Goal: Information Seeking & Learning: Learn about a topic

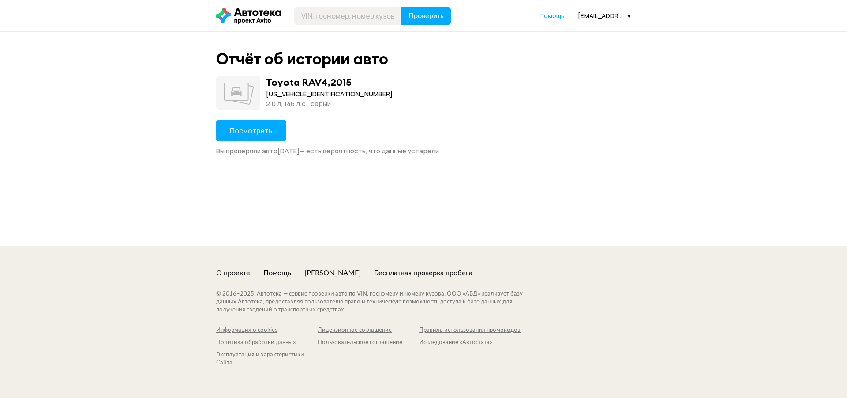
click at [243, 129] on span "Посмотреть" at bounding box center [251, 131] width 43 height 10
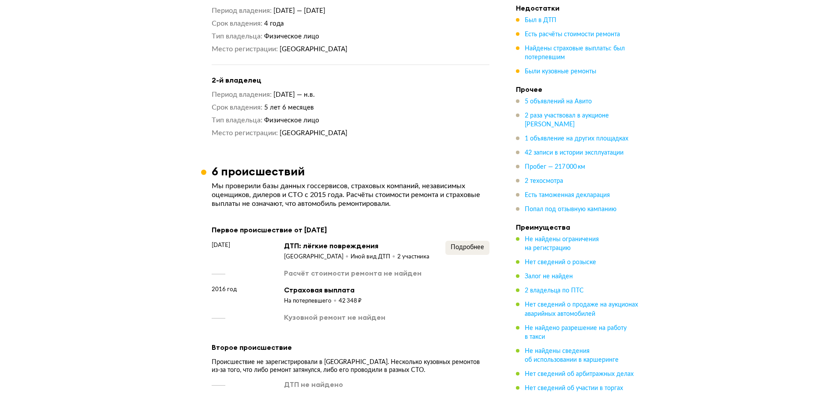
scroll to position [838, 0]
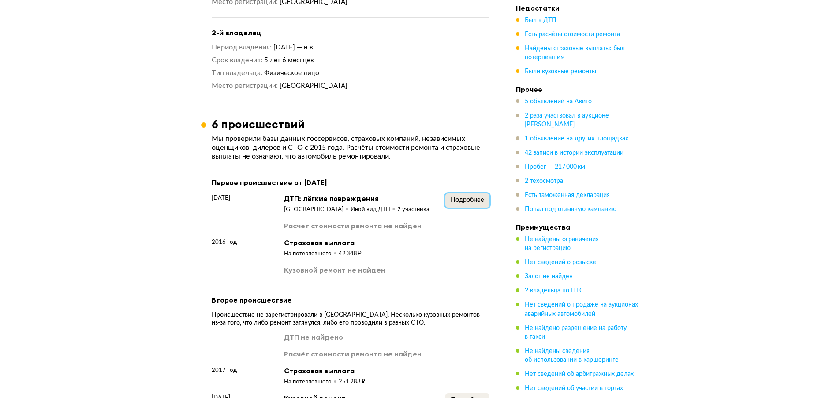
click at [462, 197] on span "Подробнее" at bounding box center [468, 200] width 34 height 6
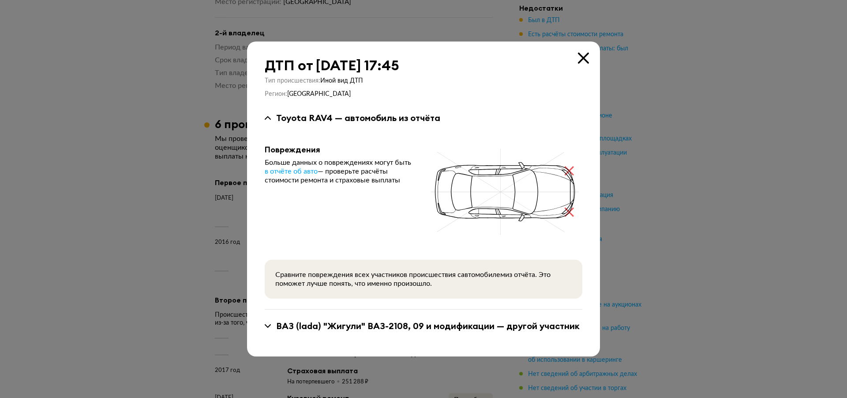
click at [586, 55] on icon at bounding box center [583, 58] width 11 height 11
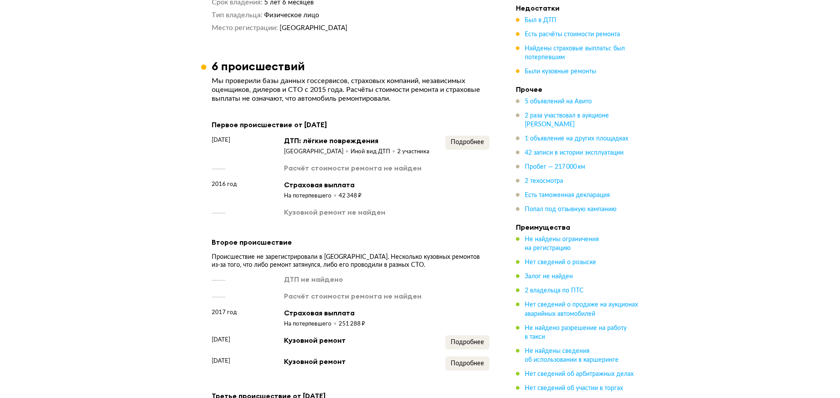
scroll to position [882, 0]
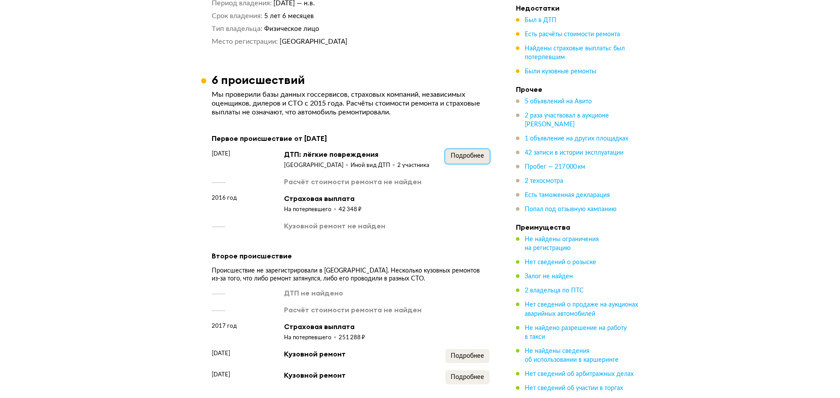
click at [458, 157] on span "Подробнее" at bounding box center [468, 156] width 34 height 6
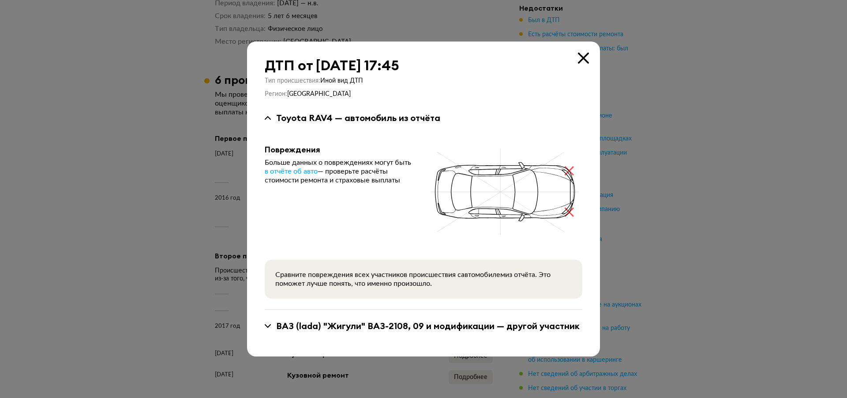
click at [270, 323] on div "ВАЗ (lada) "Жигули" ВАЗ-2108, 09 и модификации — другой участник" at bounding box center [424, 325] width 318 height 11
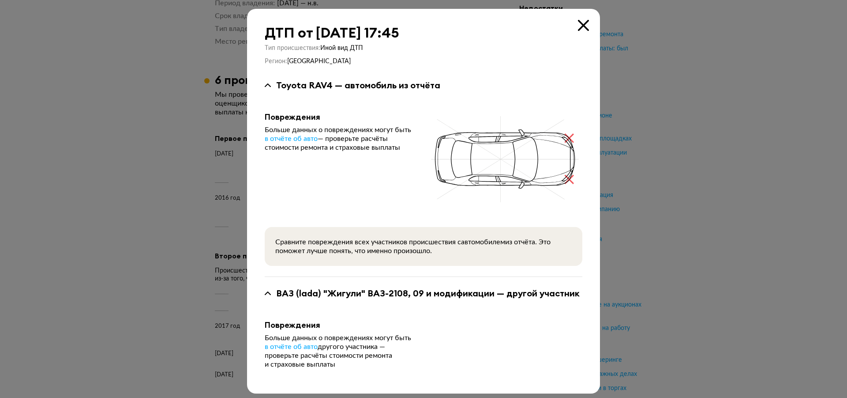
click at [582, 23] on icon at bounding box center [583, 25] width 11 height 11
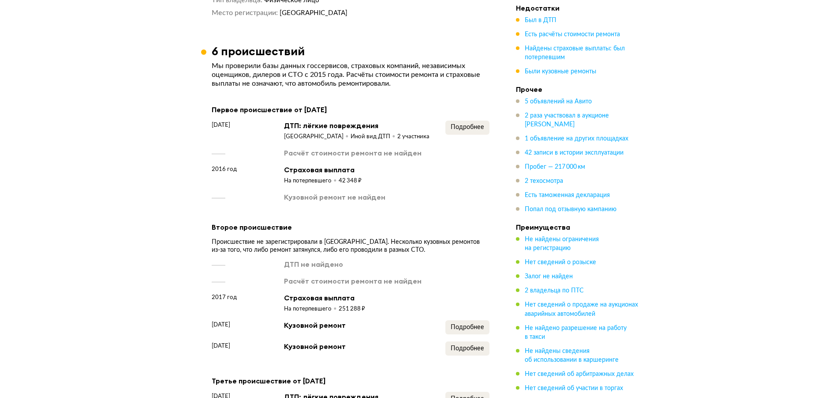
scroll to position [927, 0]
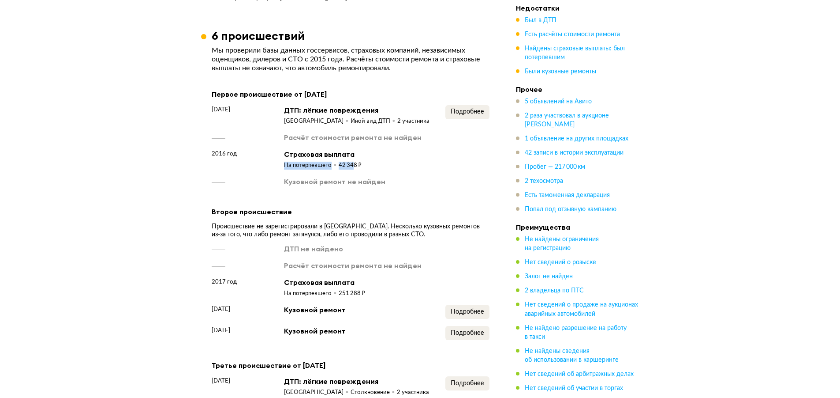
drag, startPoint x: 285, startPoint y: 164, endPoint x: 351, endPoint y: 161, distance: 66.7
click at [351, 161] on div "На потерпевшего 42 348 ₽" at bounding box center [323, 164] width 78 height 11
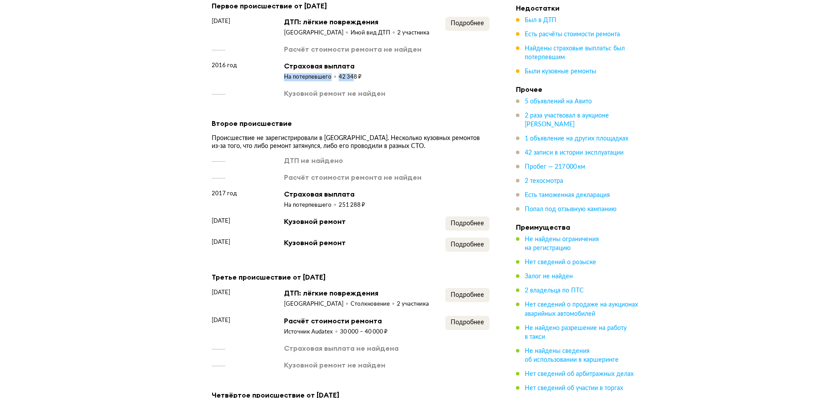
scroll to position [1059, 0]
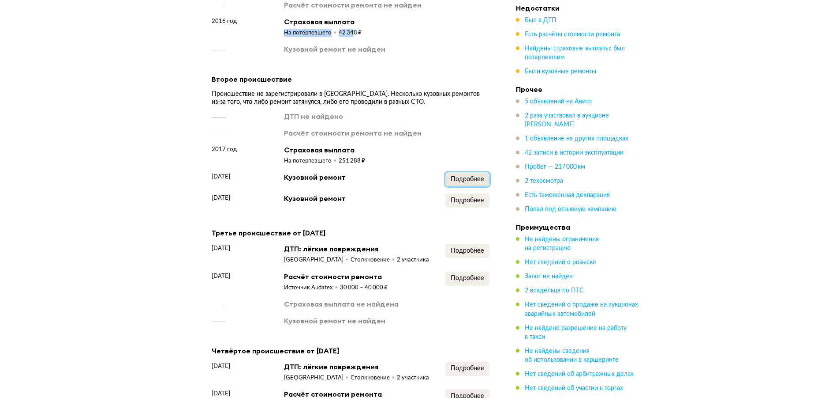
click at [469, 185] on button "Подробнее" at bounding box center [468, 179] width 44 height 14
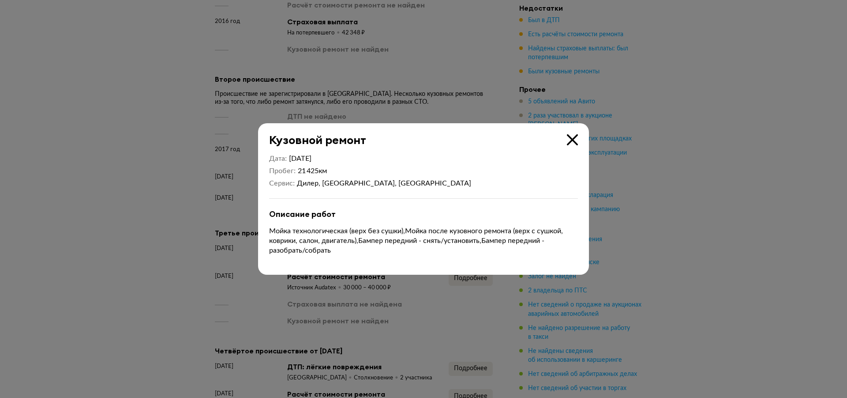
click at [571, 139] on icon at bounding box center [572, 139] width 11 height 11
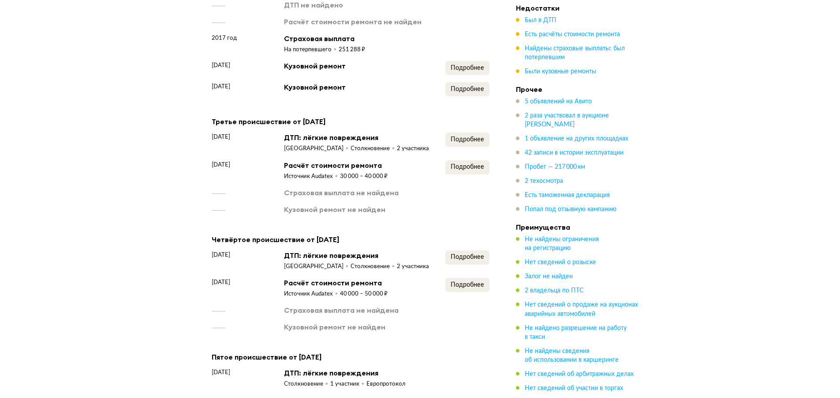
scroll to position [1191, 0]
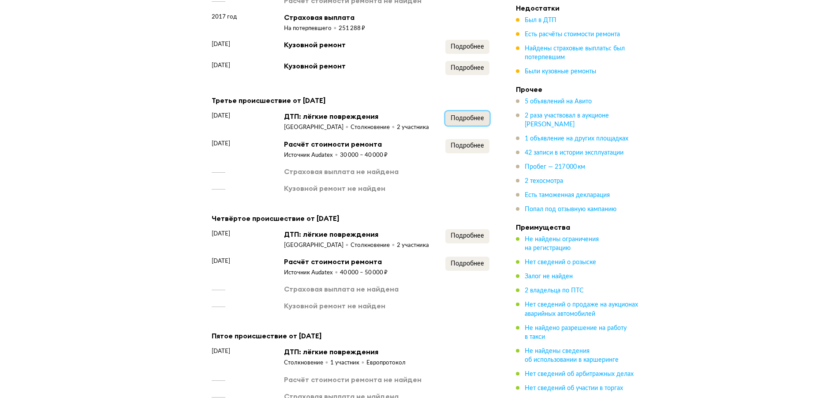
click at [468, 120] on span "Подробнее" at bounding box center [468, 118] width 34 height 6
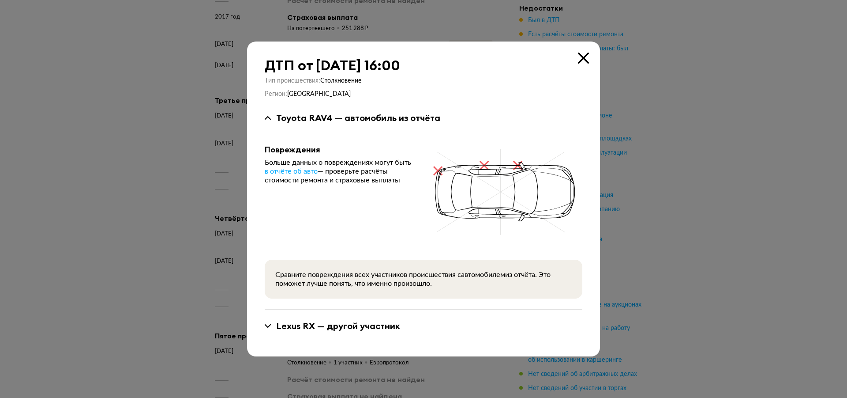
click at [579, 59] on icon at bounding box center [583, 58] width 11 height 11
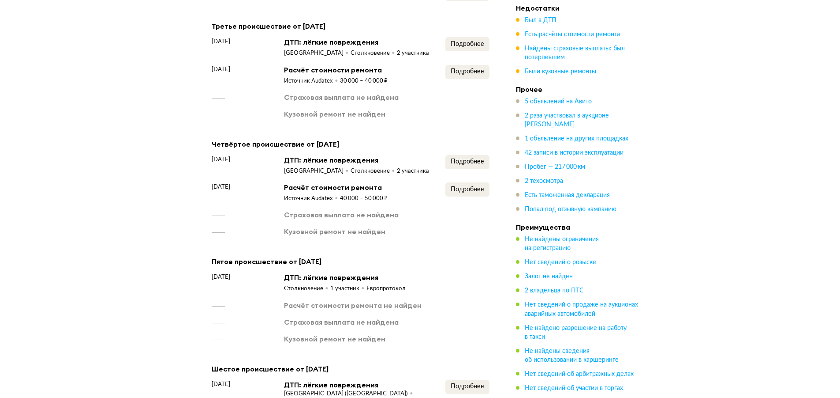
scroll to position [1279, 0]
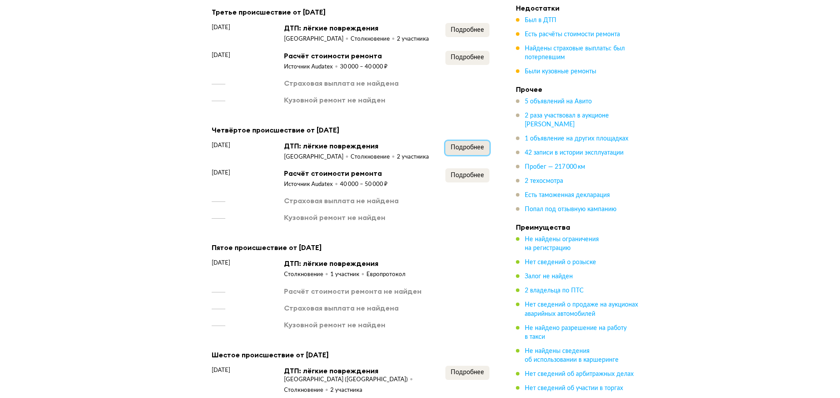
click at [473, 146] on span "Подробнее" at bounding box center [468, 147] width 34 height 6
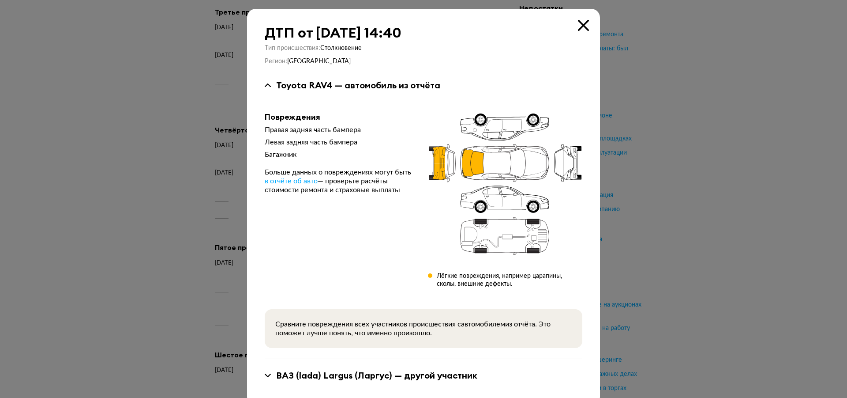
click at [579, 26] on icon at bounding box center [583, 25] width 11 height 11
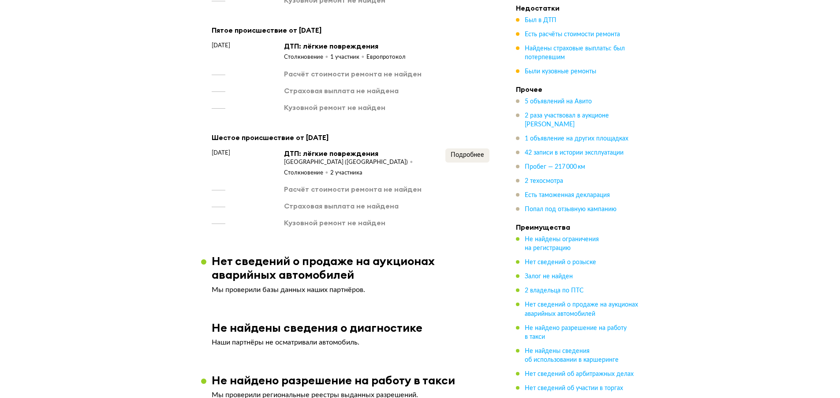
scroll to position [1500, 0]
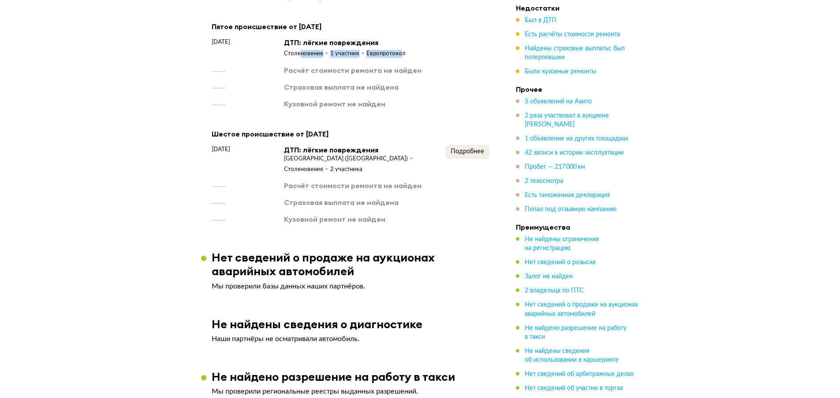
drag, startPoint x: 299, startPoint y: 58, endPoint x: 399, endPoint y: 61, distance: 99.8
click at [399, 58] on div "Столкновение 1 участник Европротокол" at bounding box center [345, 52] width 122 height 11
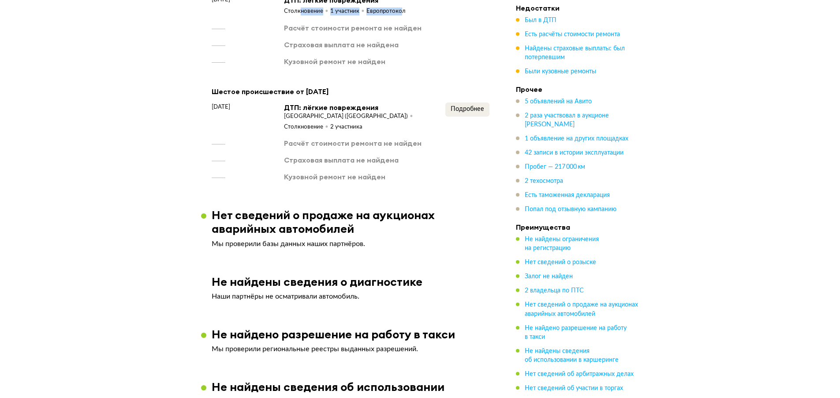
scroll to position [1544, 0]
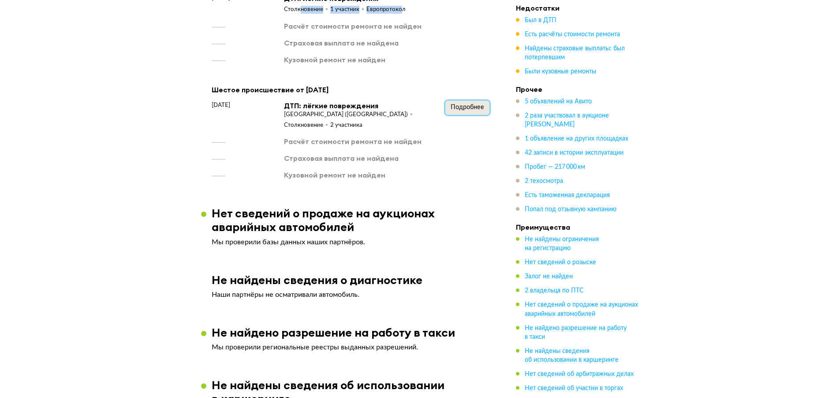
click at [461, 110] on span "Подробнее" at bounding box center [468, 107] width 34 height 6
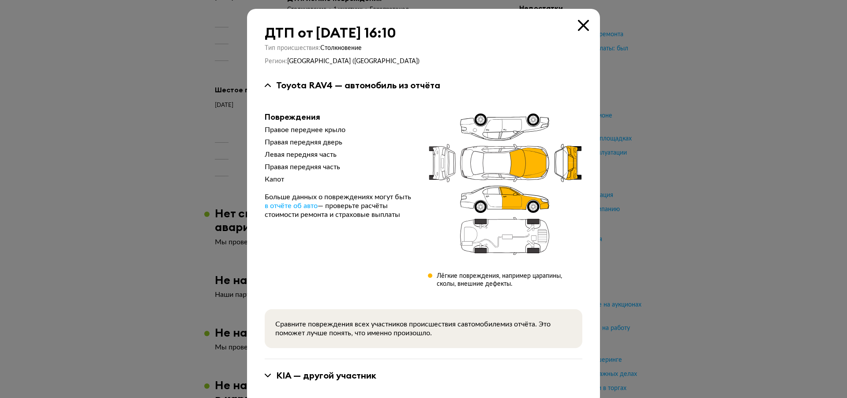
click at [584, 22] on icon at bounding box center [583, 25] width 11 height 11
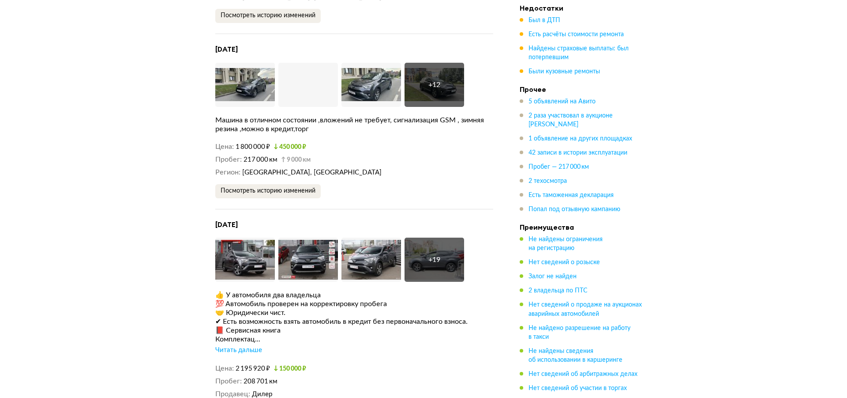
scroll to position [2735, 0]
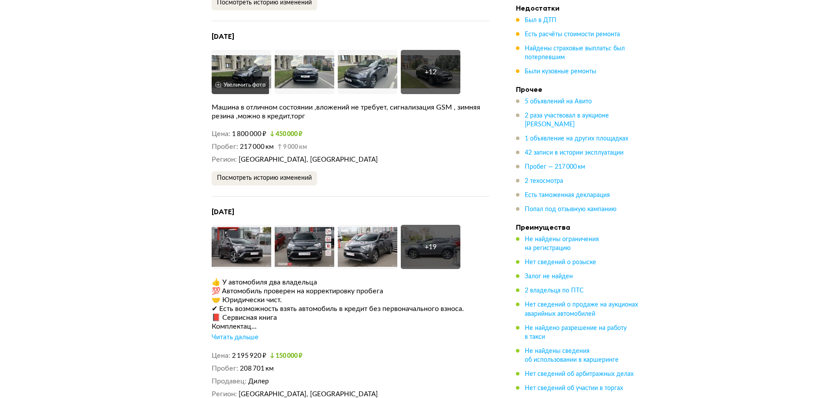
click at [247, 80] on img at bounding box center [242, 72] width 60 height 44
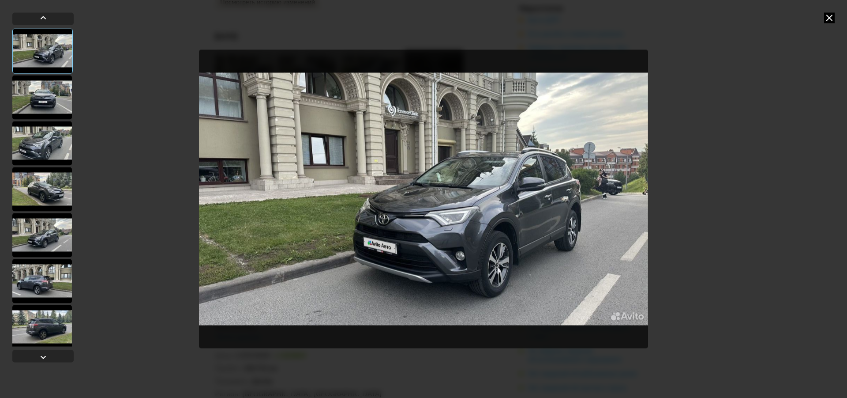
click at [49, 100] on div at bounding box center [42, 97] width 60 height 44
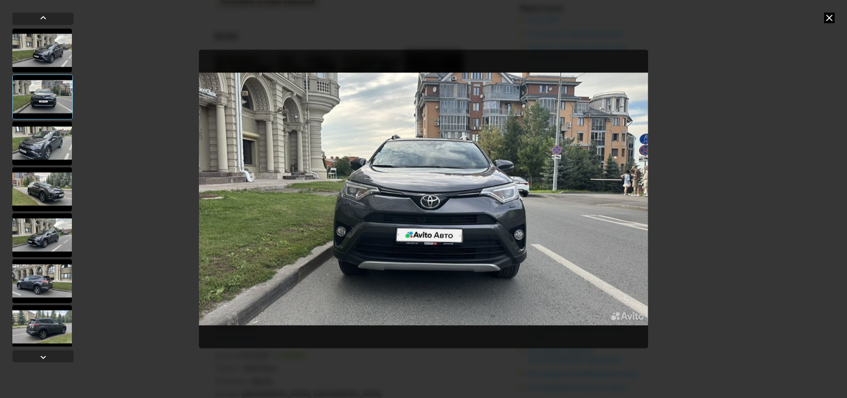
click at [53, 144] on div at bounding box center [42, 143] width 60 height 44
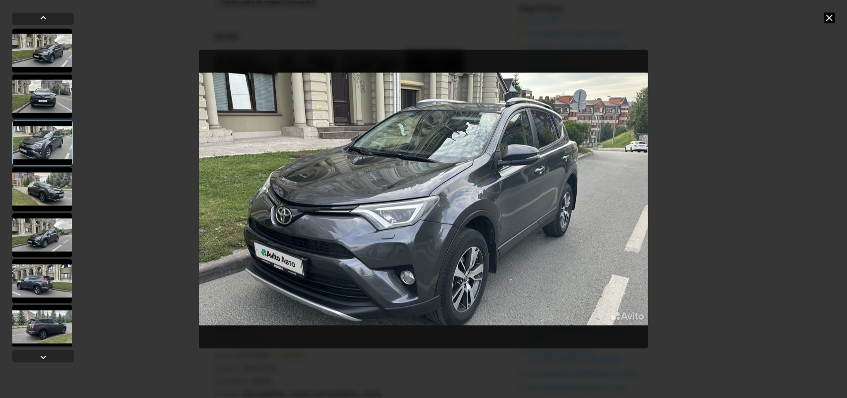
click at [50, 183] on div at bounding box center [42, 189] width 60 height 44
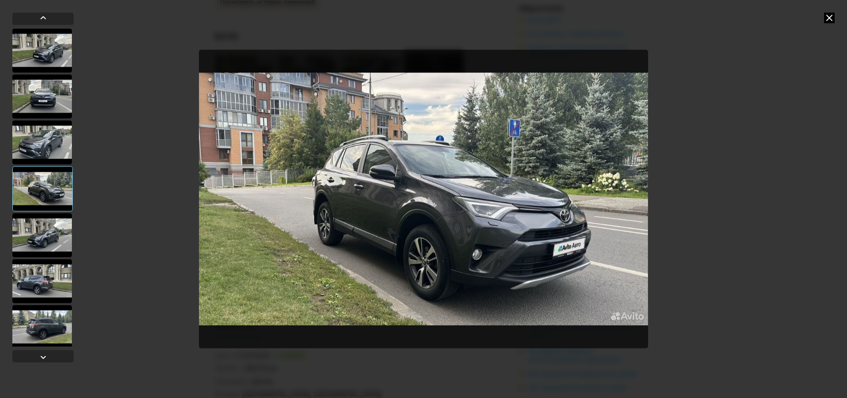
scroll to position [44, 0]
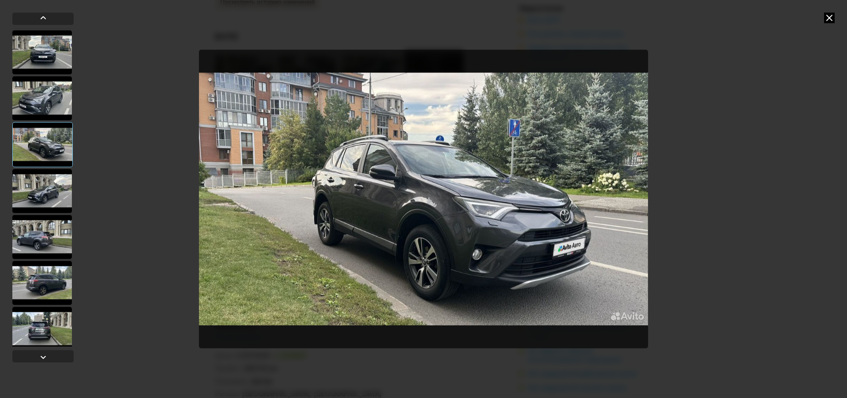
click at [50, 187] on div at bounding box center [42, 191] width 60 height 44
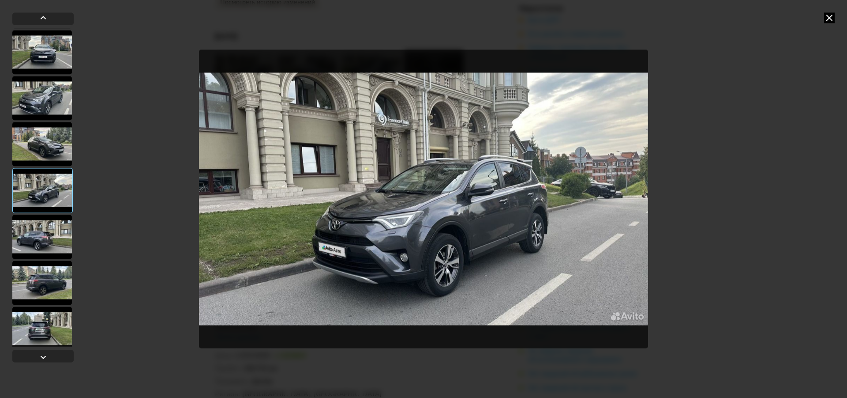
click at [47, 226] on div at bounding box center [42, 236] width 60 height 44
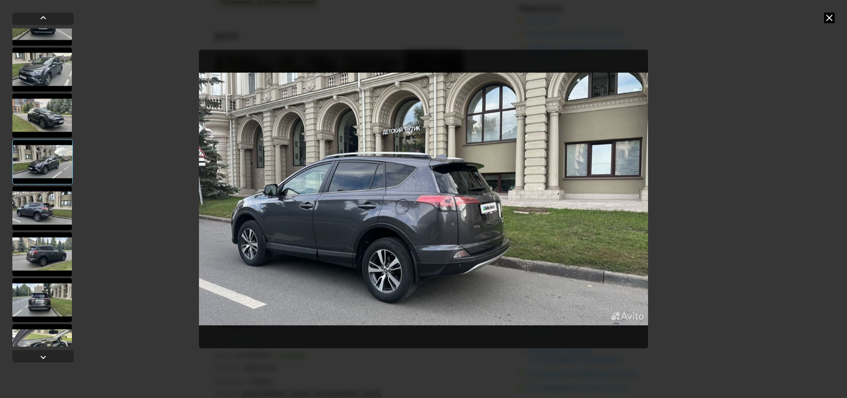
scroll to position [88, 0]
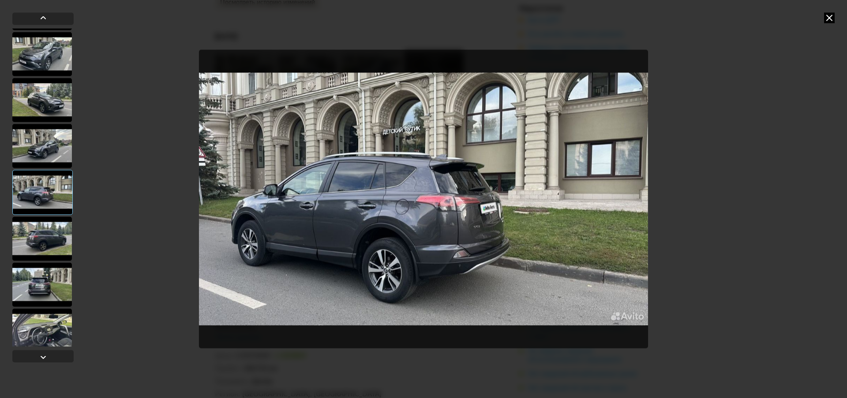
click at [47, 233] on div at bounding box center [42, 238] width 60 height 44
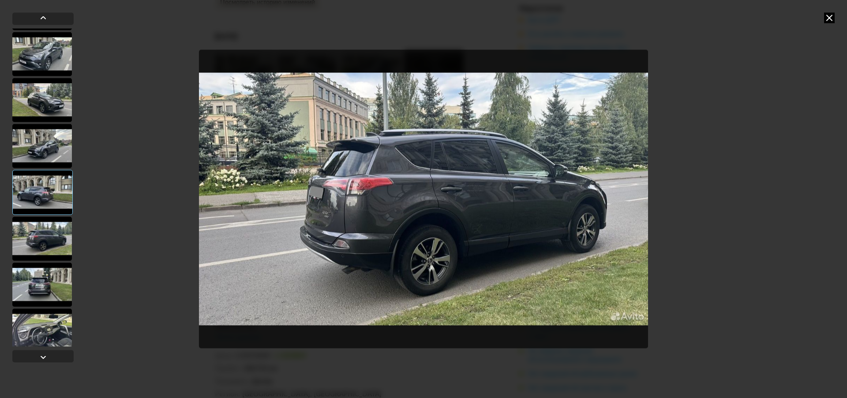
scroll to position [132, 0]
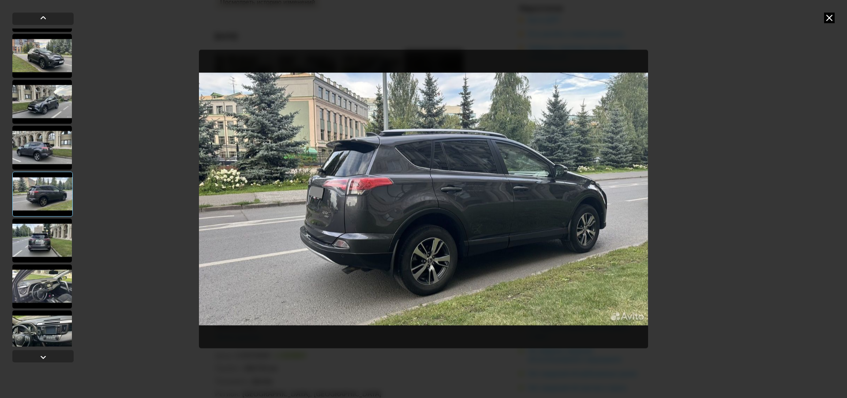
click at [47, 235] on div at bounding box center [42, 240] width 60 height 44
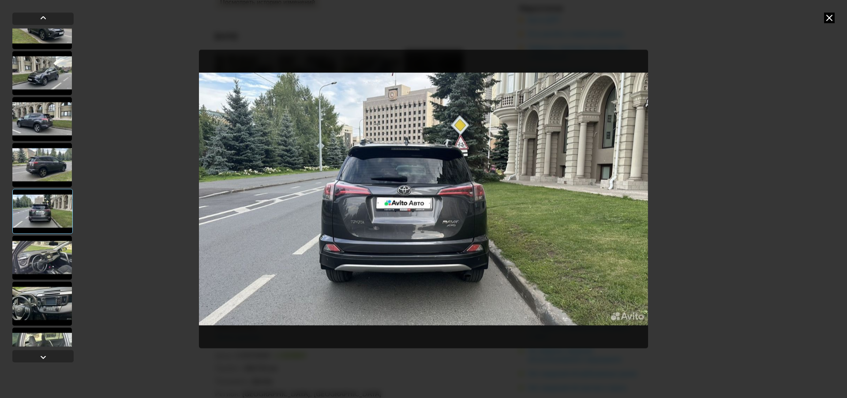
scroll to position [176, 0]
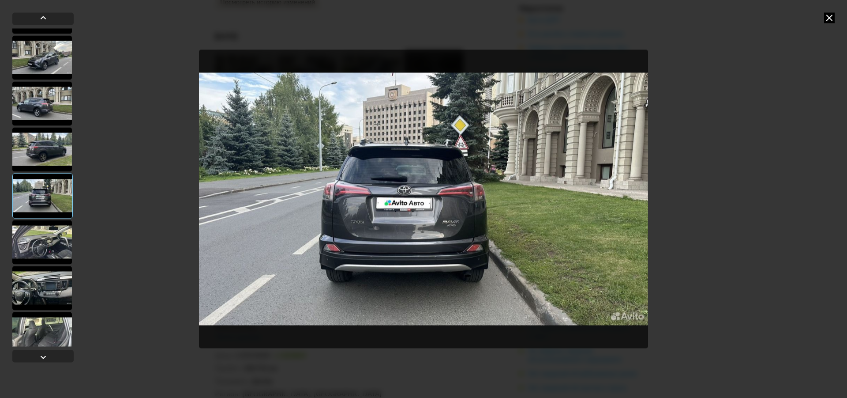
click at [49, 239] on div at bounding box center [42, 242] width 60 height 44
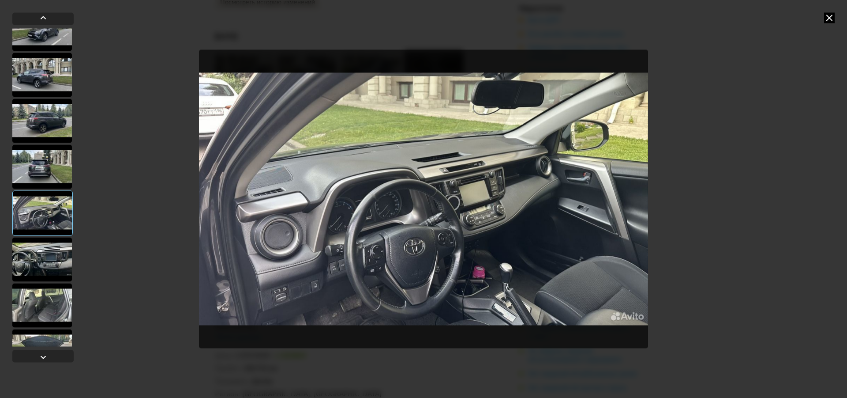
scroll to position [221, 0]
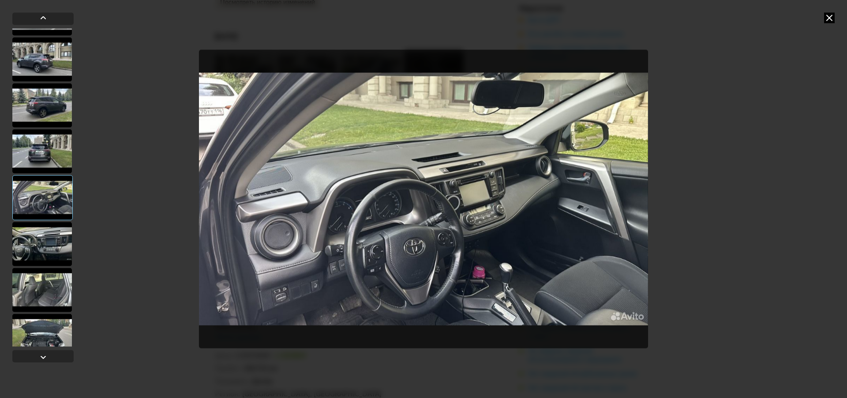
click at [45, 235] on div at bounding box center [42, 243] width 60 height 44
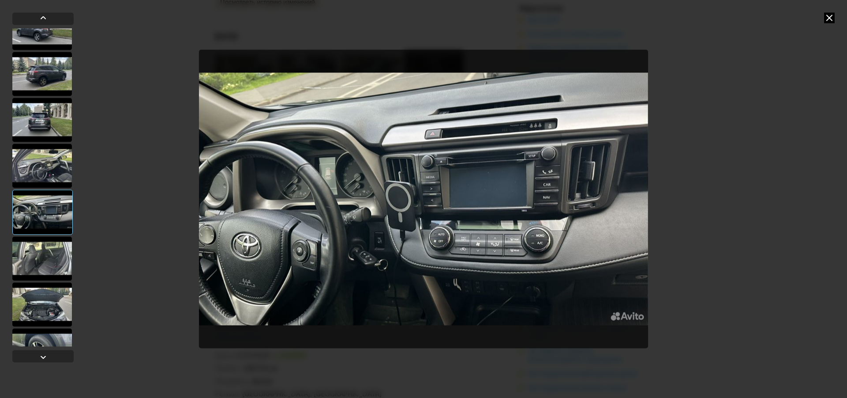
scroll to position [265, 0]
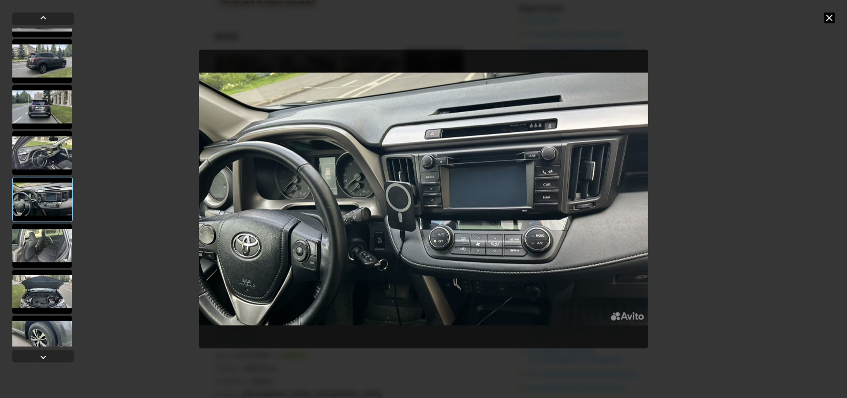
click at [46, 239] on div at bounding box center [42, 245] width 60 height 44
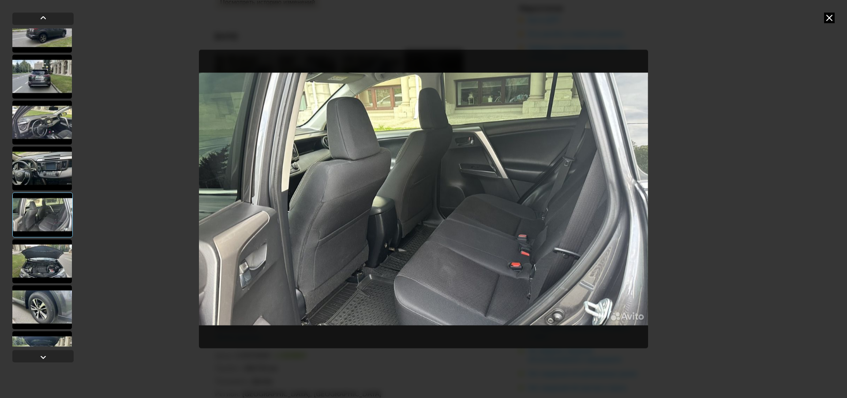
scroll to position [309, 0]
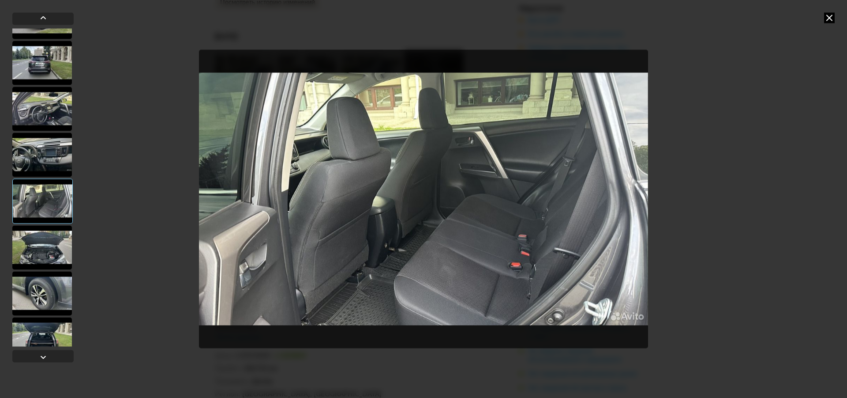
click at [46, 252] on div at bounding box center [42, 247] width 60 height 44
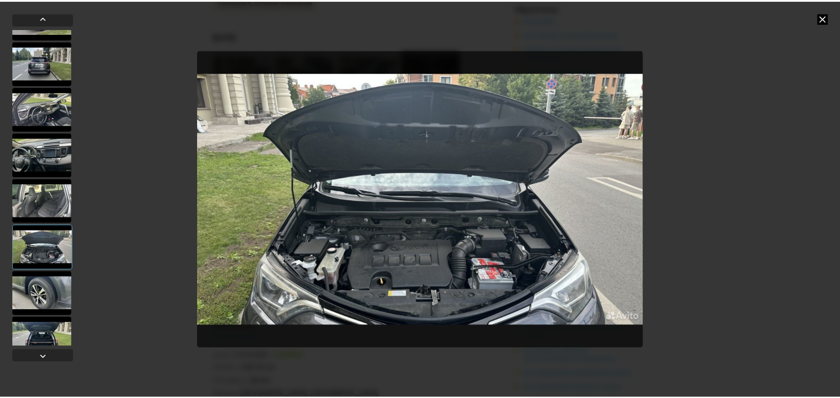
scroll to position [353, 0]
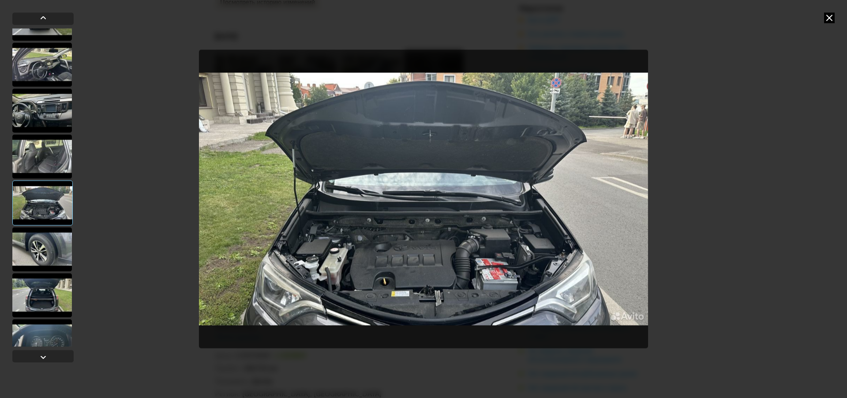
click at [48, 251] on div at bounding box center [42, 249] width 60 height 44
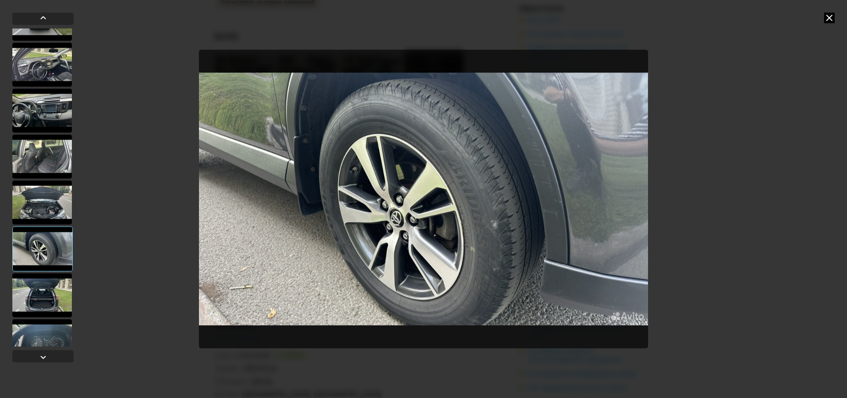
click at [34, 288] on div at bounding box center [42, 295] width 60 height 44
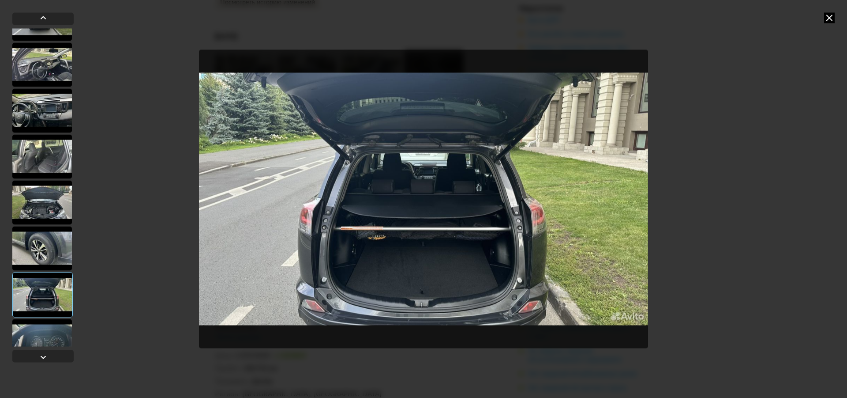
click at [827, 16] on icon at bounding box center [829, 17] width 11 height 11
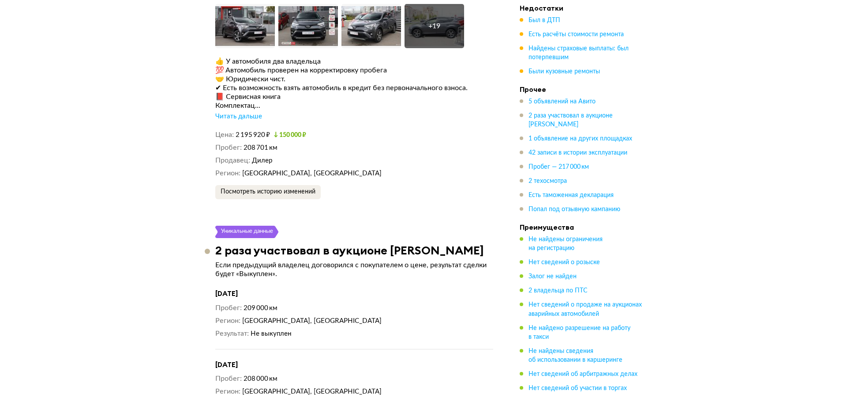
scroll to position [2824, 0]
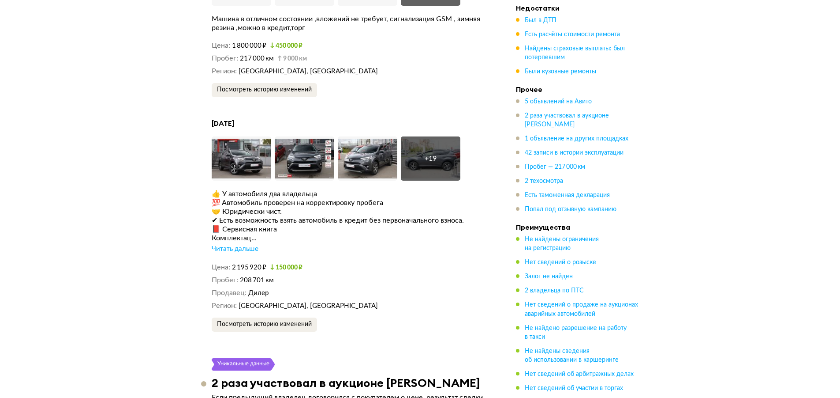
click at [231, 251] on div "Читать дальше" at bounding box center [235, 248] width 47 height 9
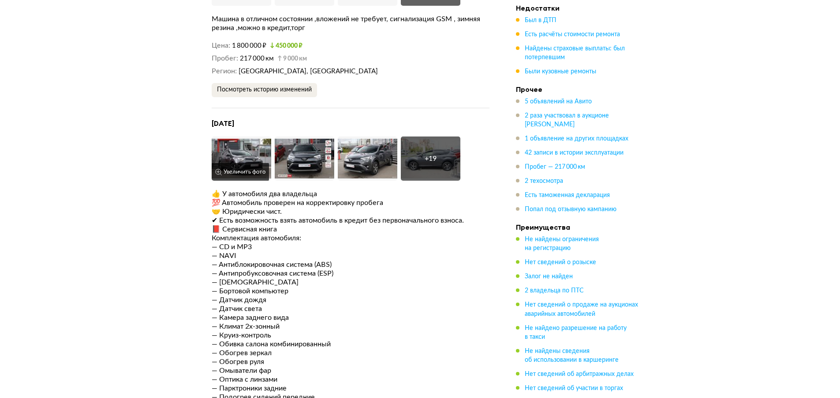
click at [243, 161] on img at bounding box center [242, 158] width 60 height 44
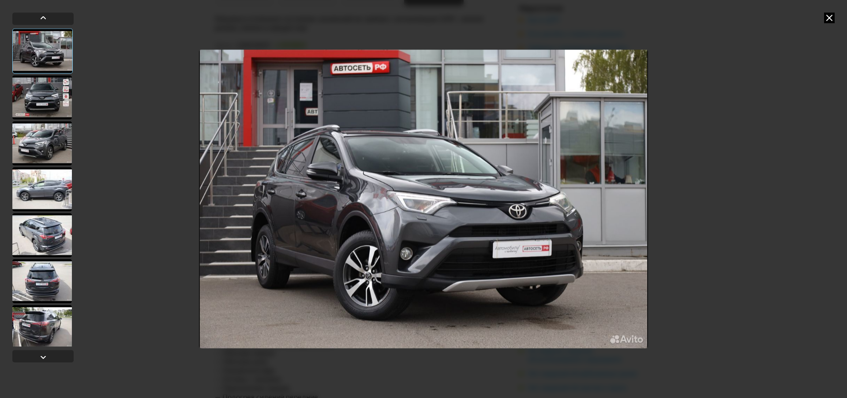
click at [42, 86] on div at bounding box center [42, 97] width 60 height 44
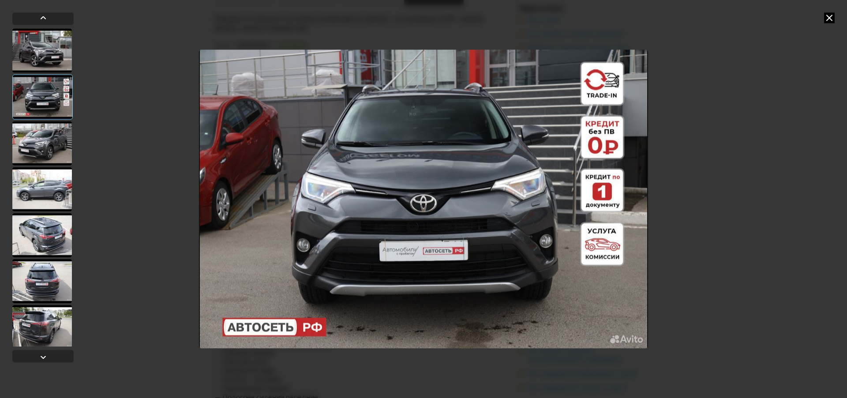
click at [49, 144] on div at bounding box center [42, 143] width 60 height 44
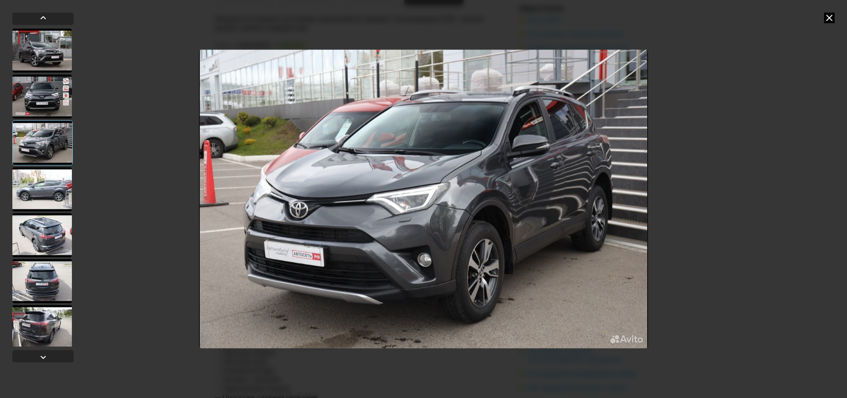
click at [48, 194] on div at bounding box center [42, 189] width 60 height 44
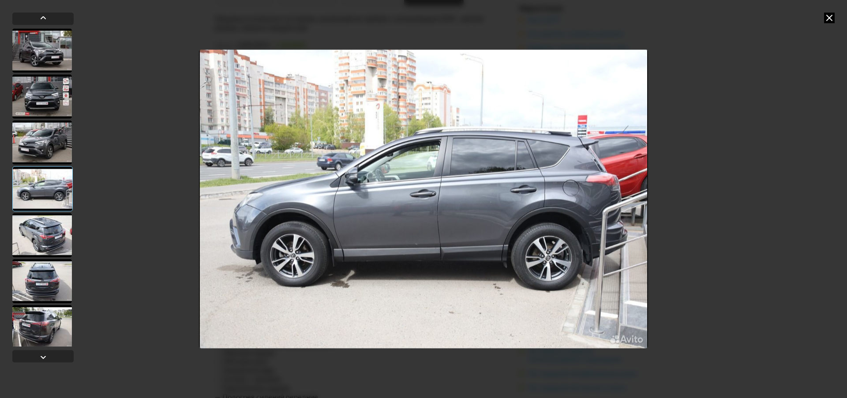
click at [46, 221] on div at bounding box center [42, 235] width 60 height 44
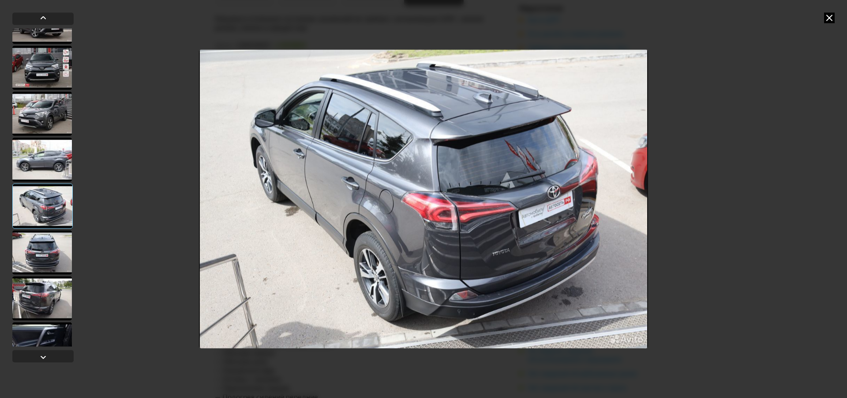
scroll to position [44, 0]
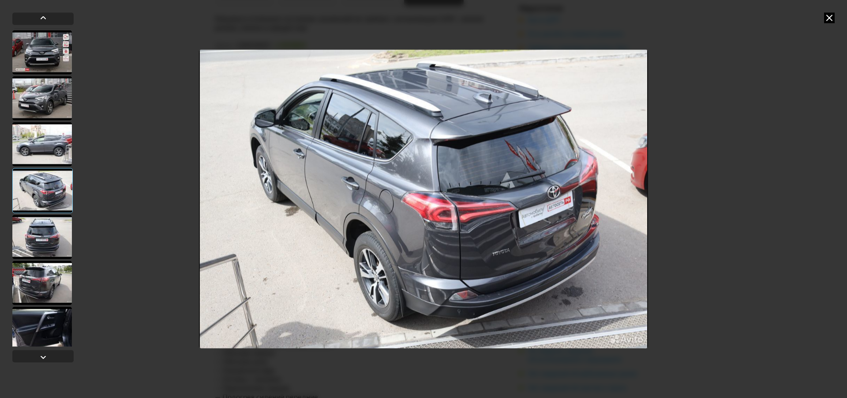
click at [46, 221] on div at bounding box center [42, 236] width 60 height 44
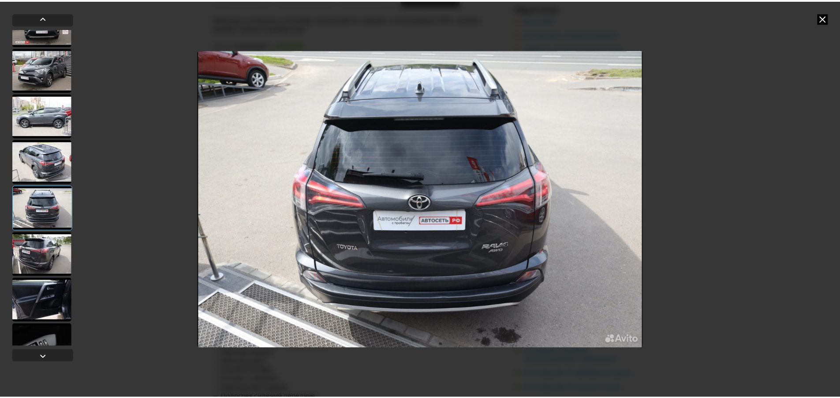
scroll to position [88, 0]
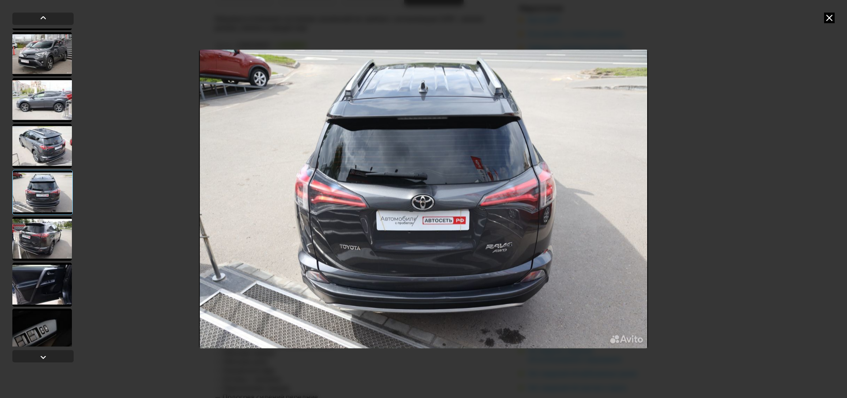
click at [43, 233] on div at bounding box center [42, 238] width 60 height 44
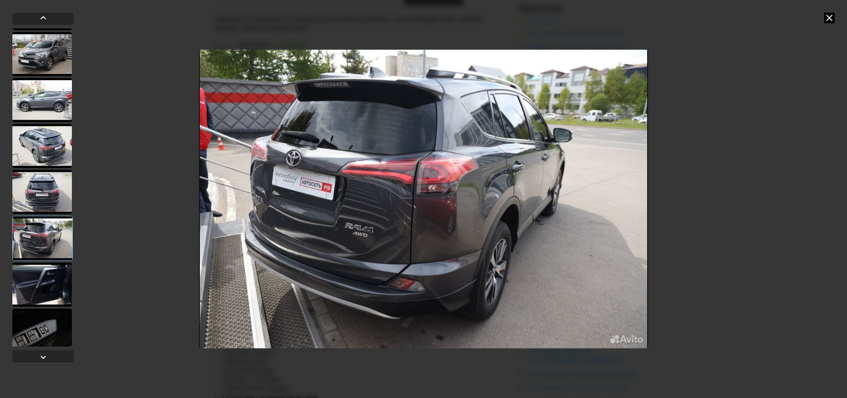
click at [42, 278] on div at bounding box center [42, 284] width 60 height 44
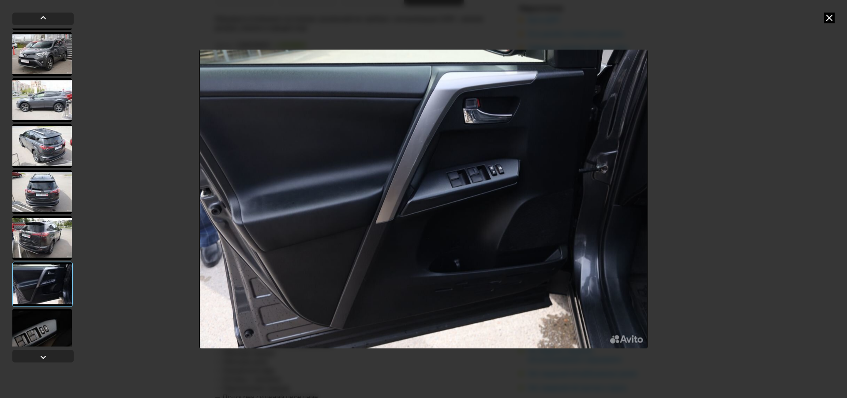
click at [827, 18] on icon at bounding box center [829, 17] width 11 height 11
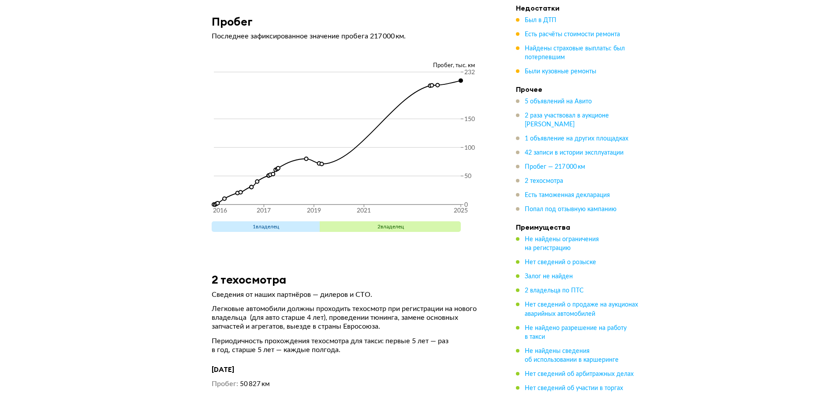
scroll to position [7326, 0]
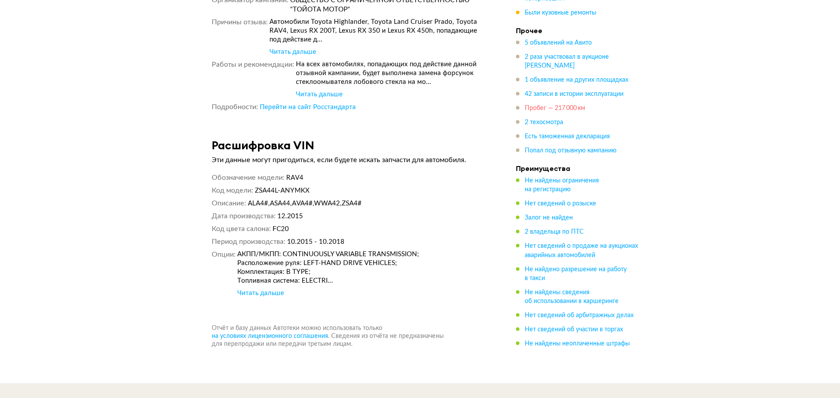
click at [535, 106] on span "Пробег — 217 000 км" at bounding box center [555, 108] width 60 height 6
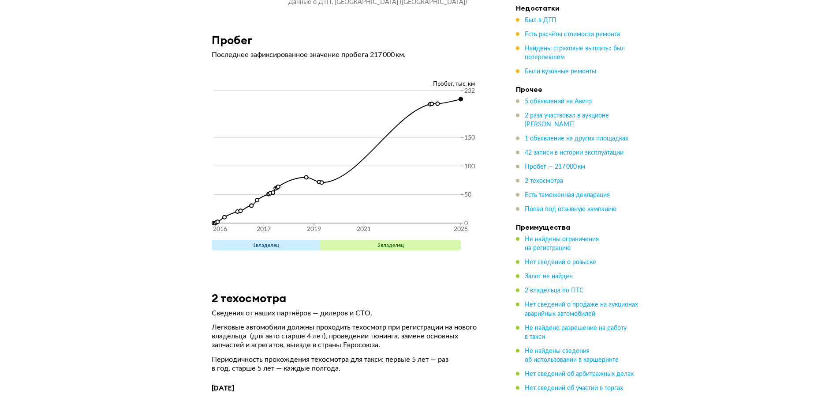
scroll to position [6305, 0]
